Goal: Ask a question

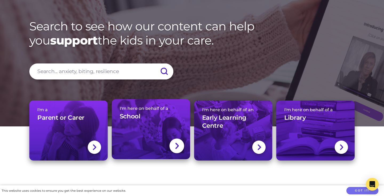
scroll to position [32, 0]
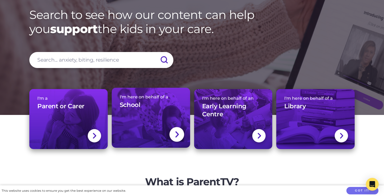
click at [172, 137] on div at bounding box center [176, 134] width 15 height 15
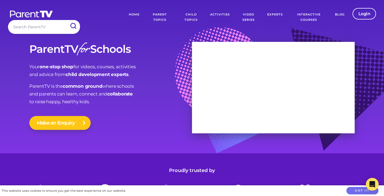
click at [75, 122] on button "Make an Enquiry" at bounding box center [59, 123] width 61 height 14
